Goal: Find specific page/section: Find specific page/section

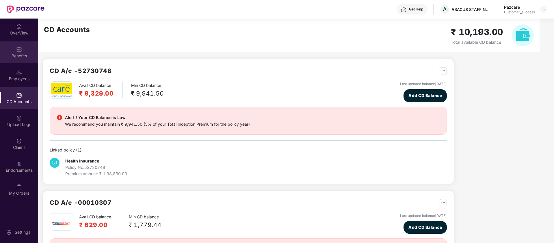
scroll to position [151, 0]
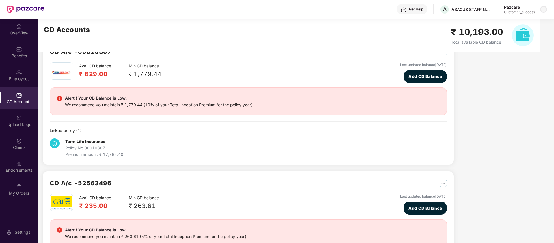
click at [547, 11] on div at bounding box center [544, 9] width 7 height 7
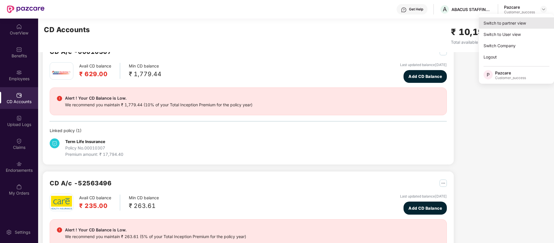
click at [489, 26] on div "Switch to partner view" at bounding box center [516, 22] width 75 height 11
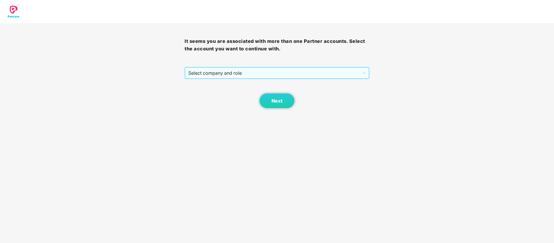
click at [325, 71] on span "Select company and role" at bounding box center [276, 72] width 177 height 11
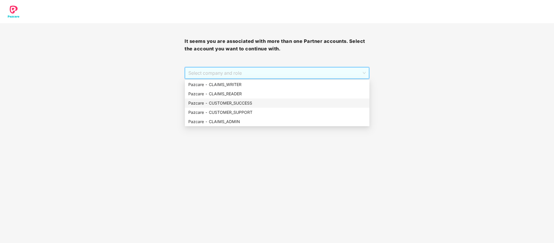
click at [236, 104] on div "Pazcare - CUSTOMER_SUCCESS" at bounding box center [277, 103] width 178 height 6
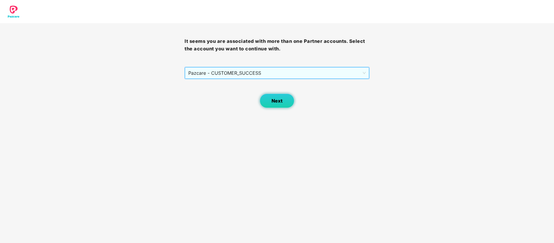
click at [264, 104] on button "Next" at bounding box center [277, 100] width 35 height 14
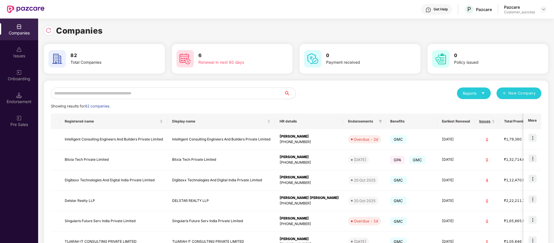
click at [123, 90] on input "text" at bounding box center [167, 93] width 233 height 12
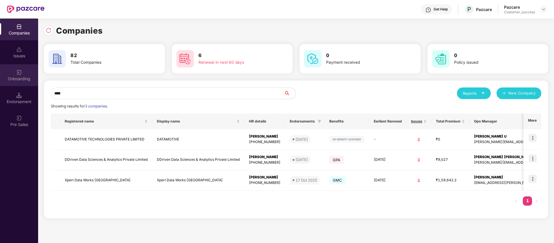
type input "****"
click at [10, 78] on div "Onboarding" at bounding box center [19, 79] width 38 height 6
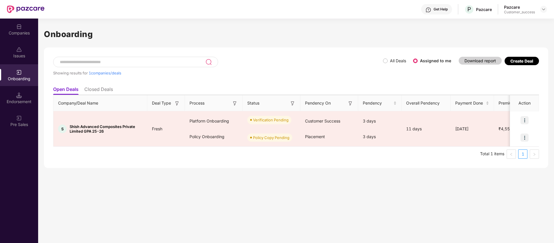
click at [99, 84] on ul "Open Deals Closed Deals" at bounding box center [296, 89] width 486 height 12
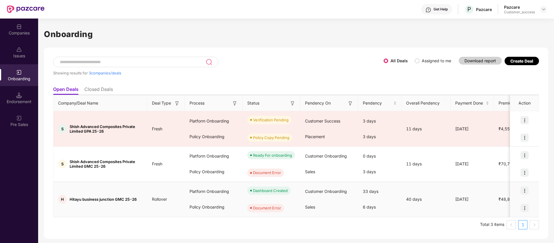
click at [527, 191] on img at bounding box center [525, 190] width 8 height 8
